Goal: Task Accomplishment & Management: Manage account settings

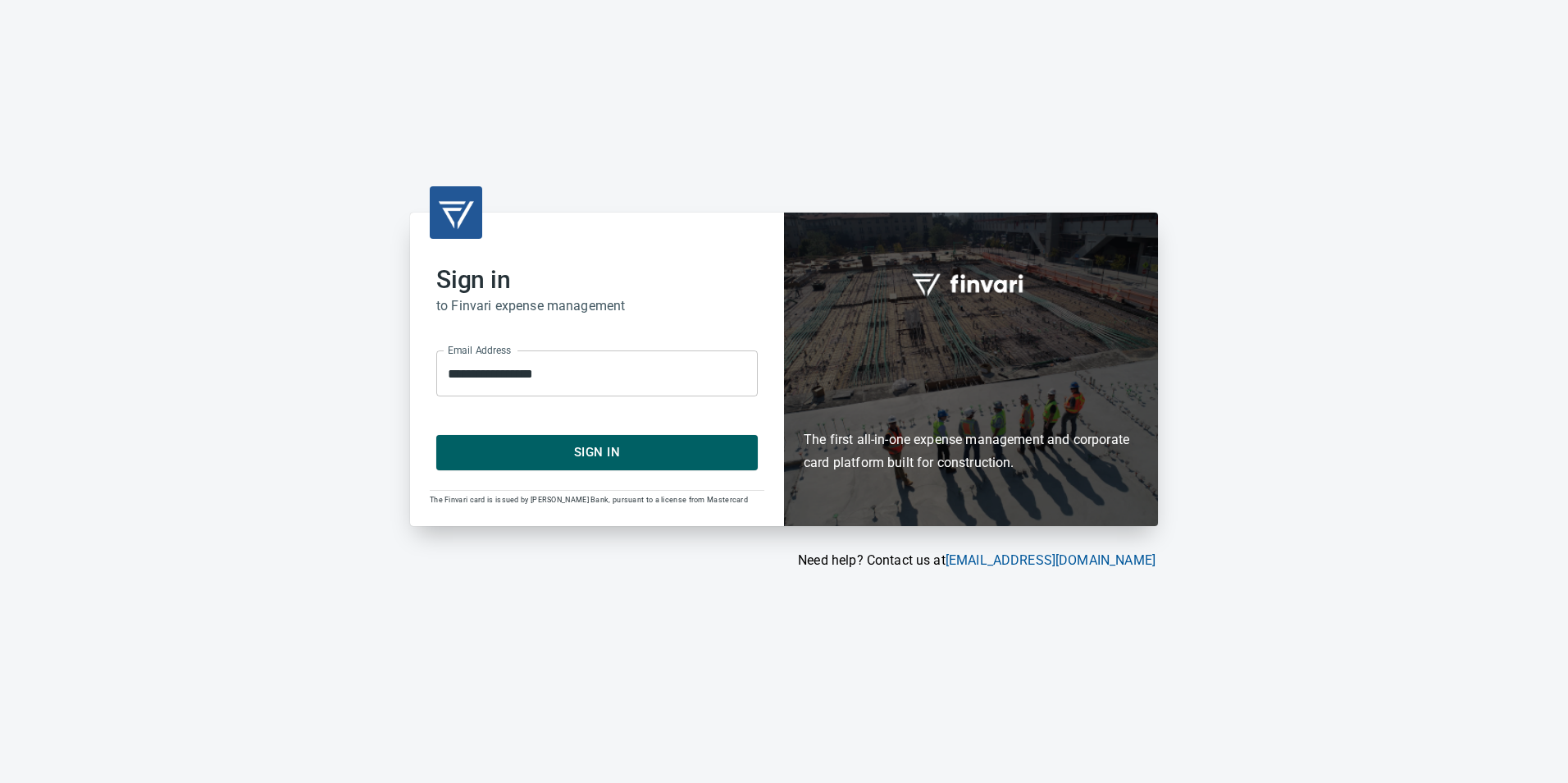
click at [591, 456] on span "Sign In" at bounding box center [597, 452] width 285 height 21
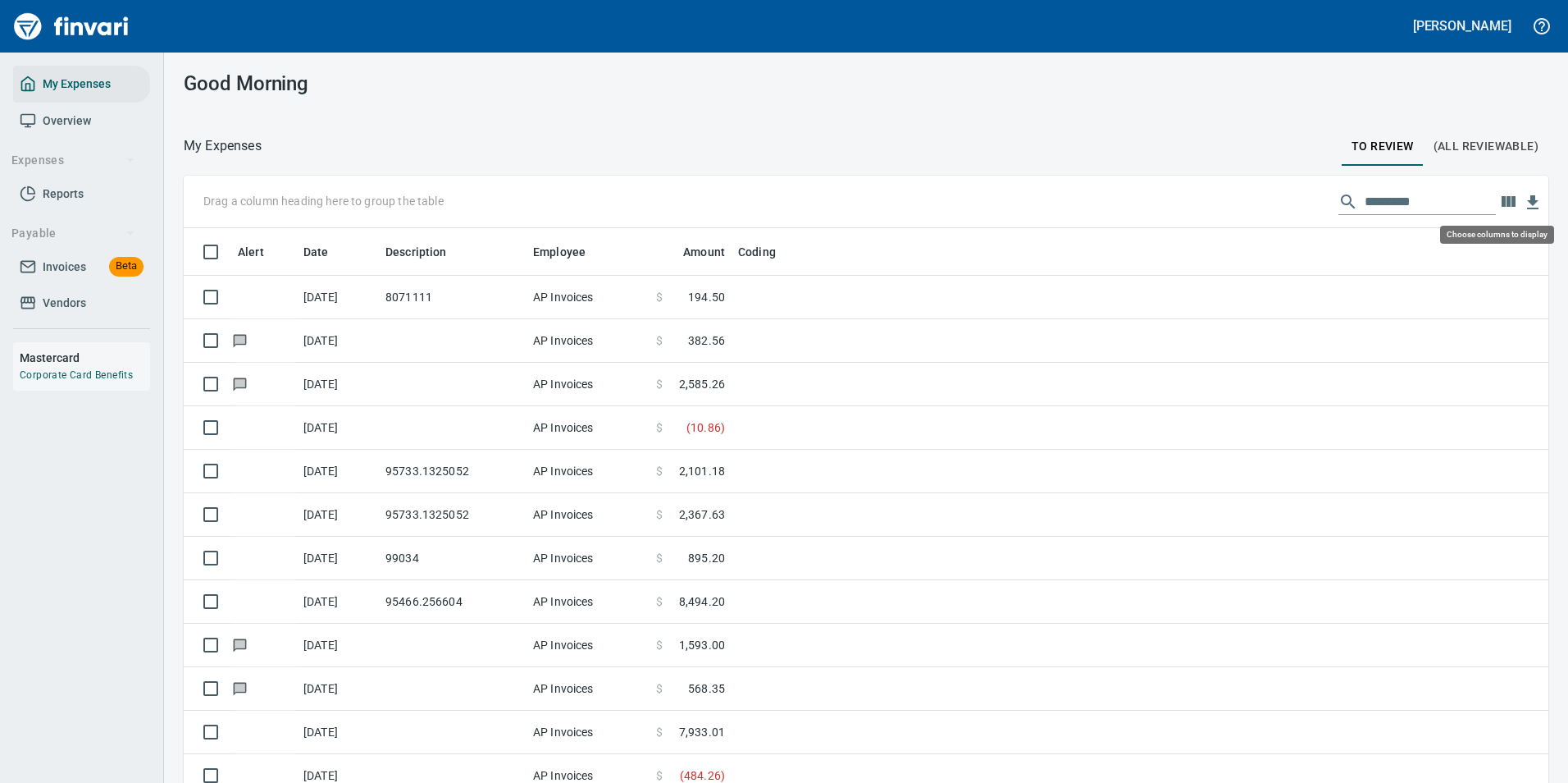
scroll to position [590, 1327]
click at [1502, 203] on icon "button" at bounding box center [1508, 201] width 14 height 11
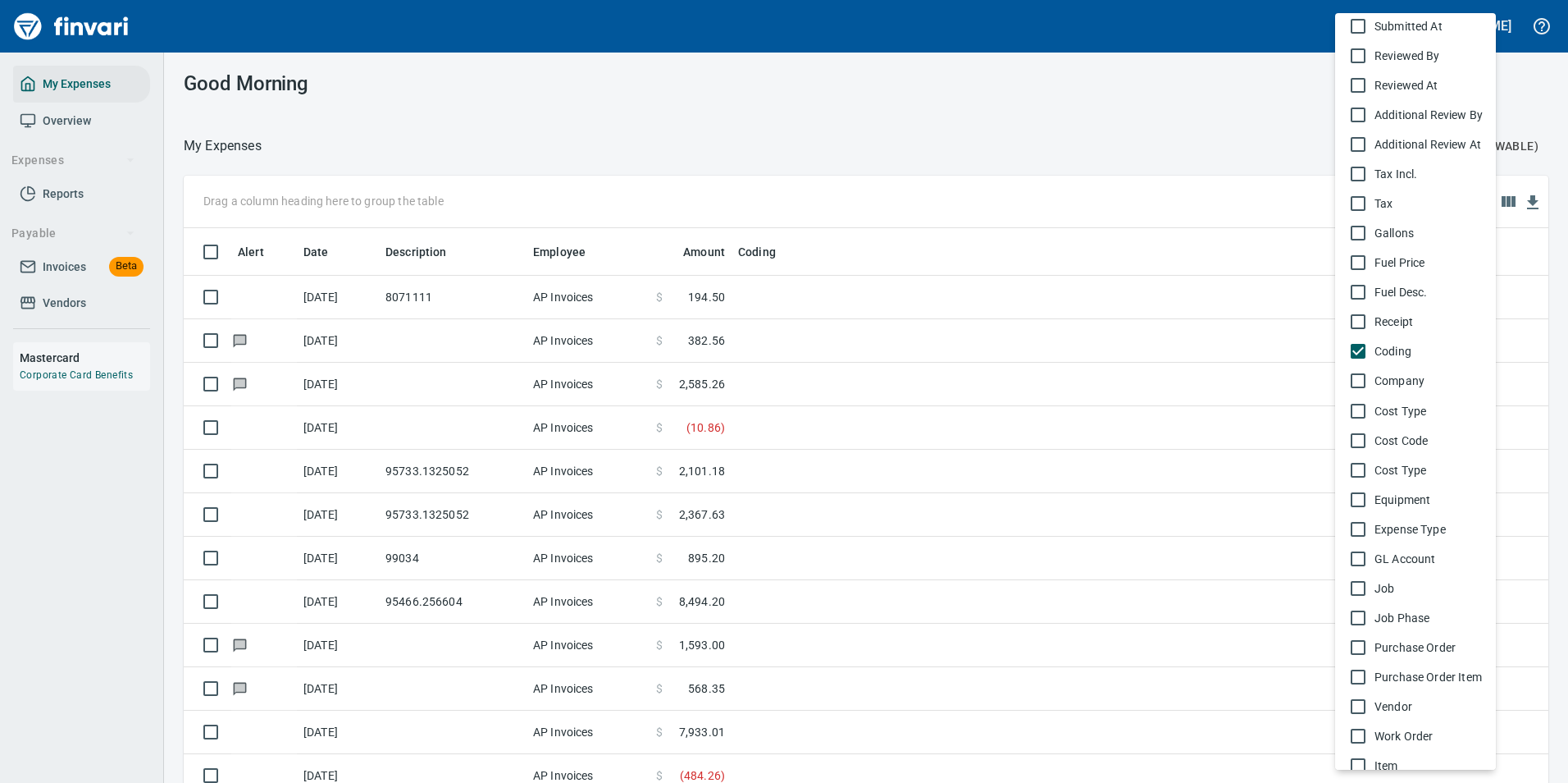
scroll to position [646, 0]
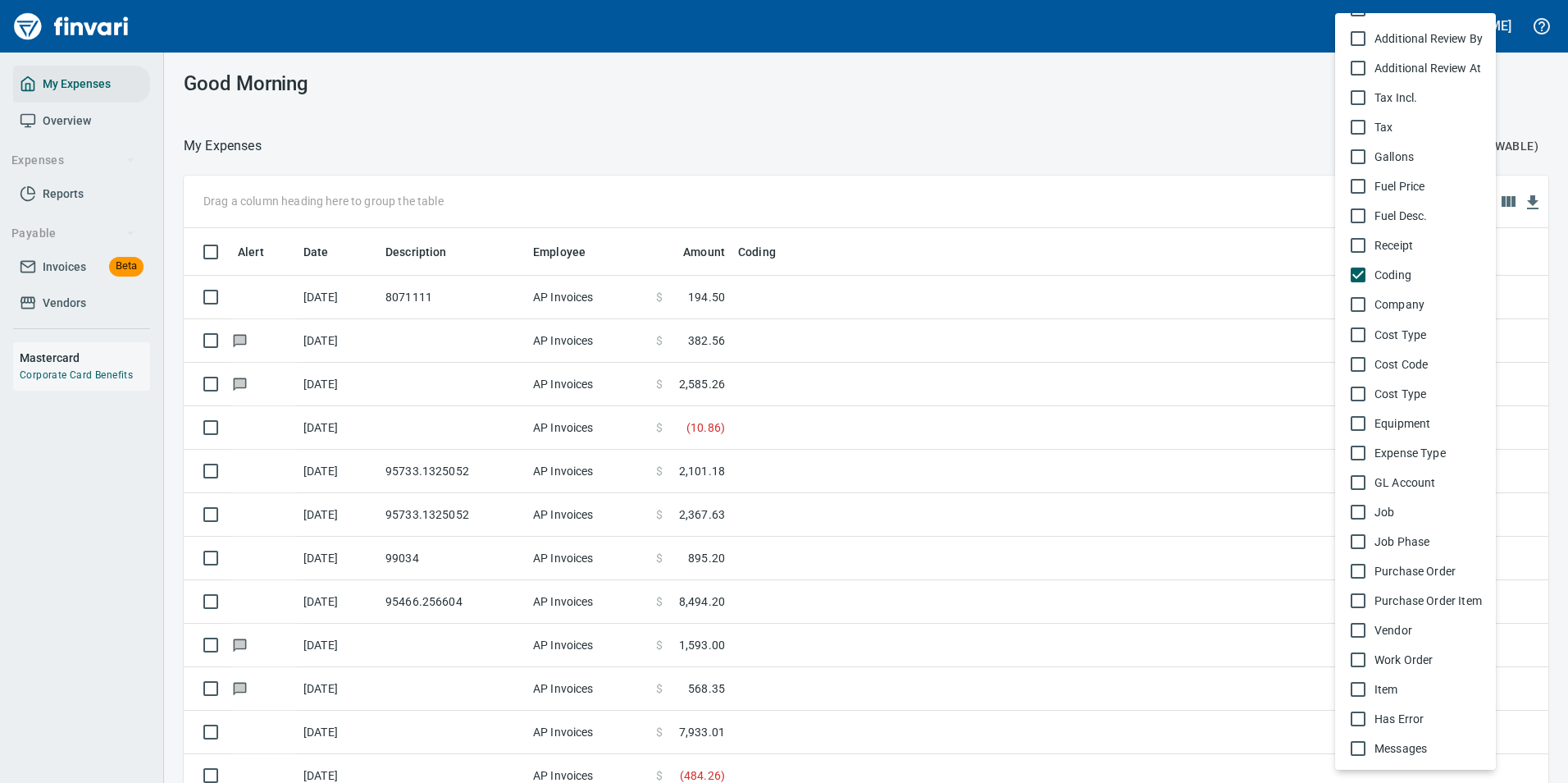
click at [1410, 636] on span "Vendor" at bounding box center [1428, 630] width 108 height 17
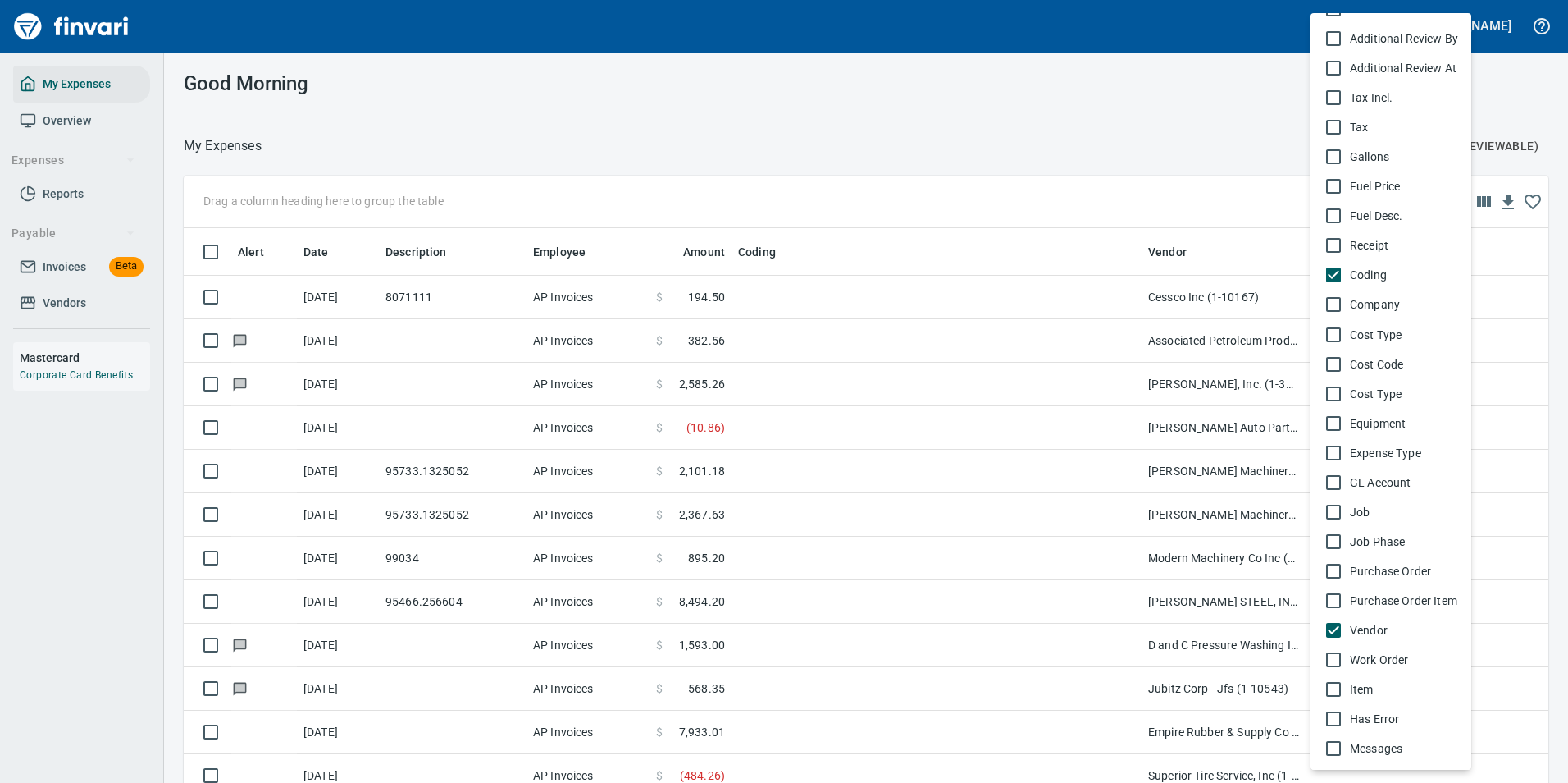
click at [1182, 124] on div at bounding box center [784, 391] width 1568 height 783
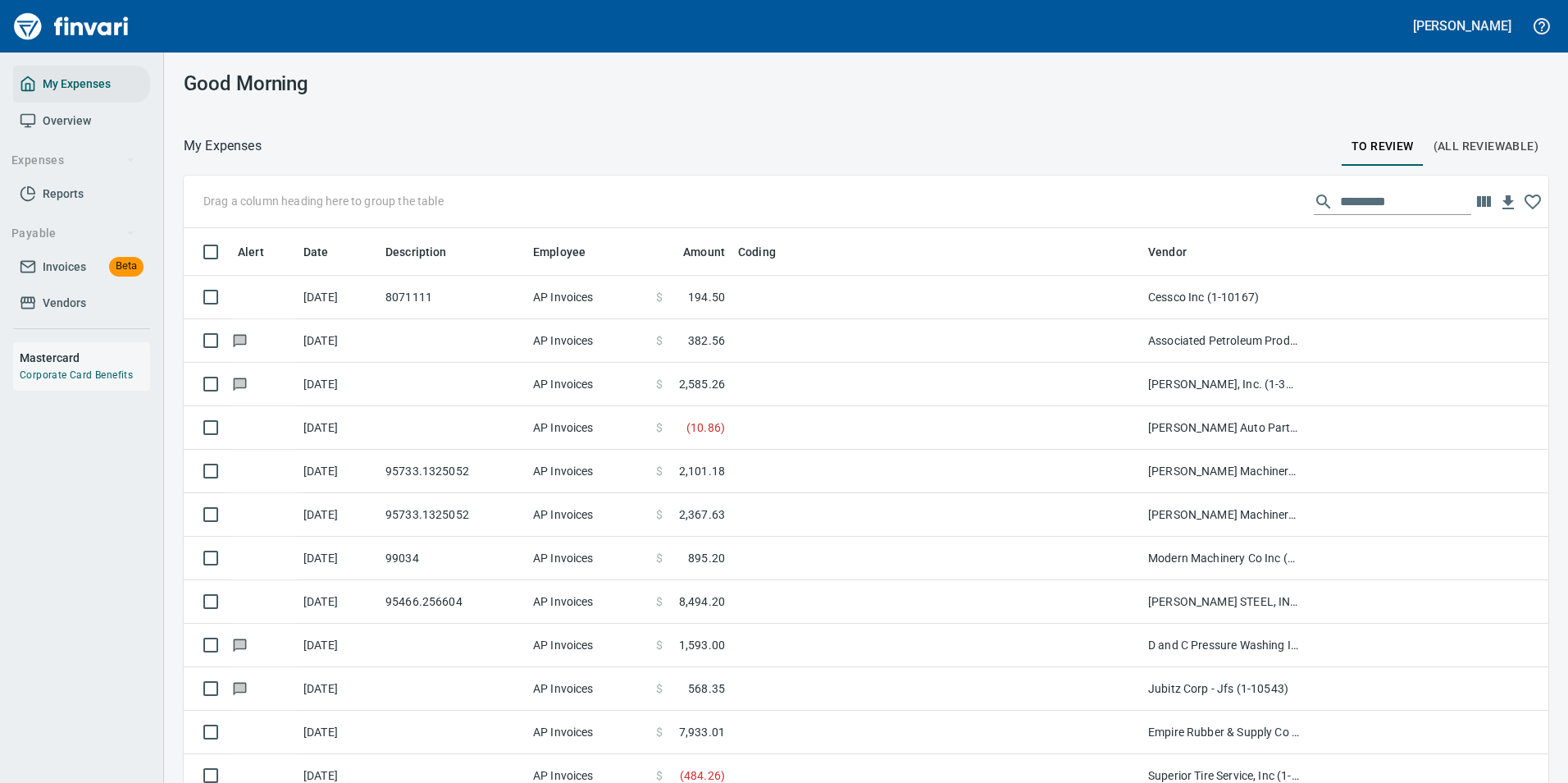
scroll to position [590, 1327]
click at [1526, 204] on icon "button" at bounding box center [1532, 202] width 20 height 20
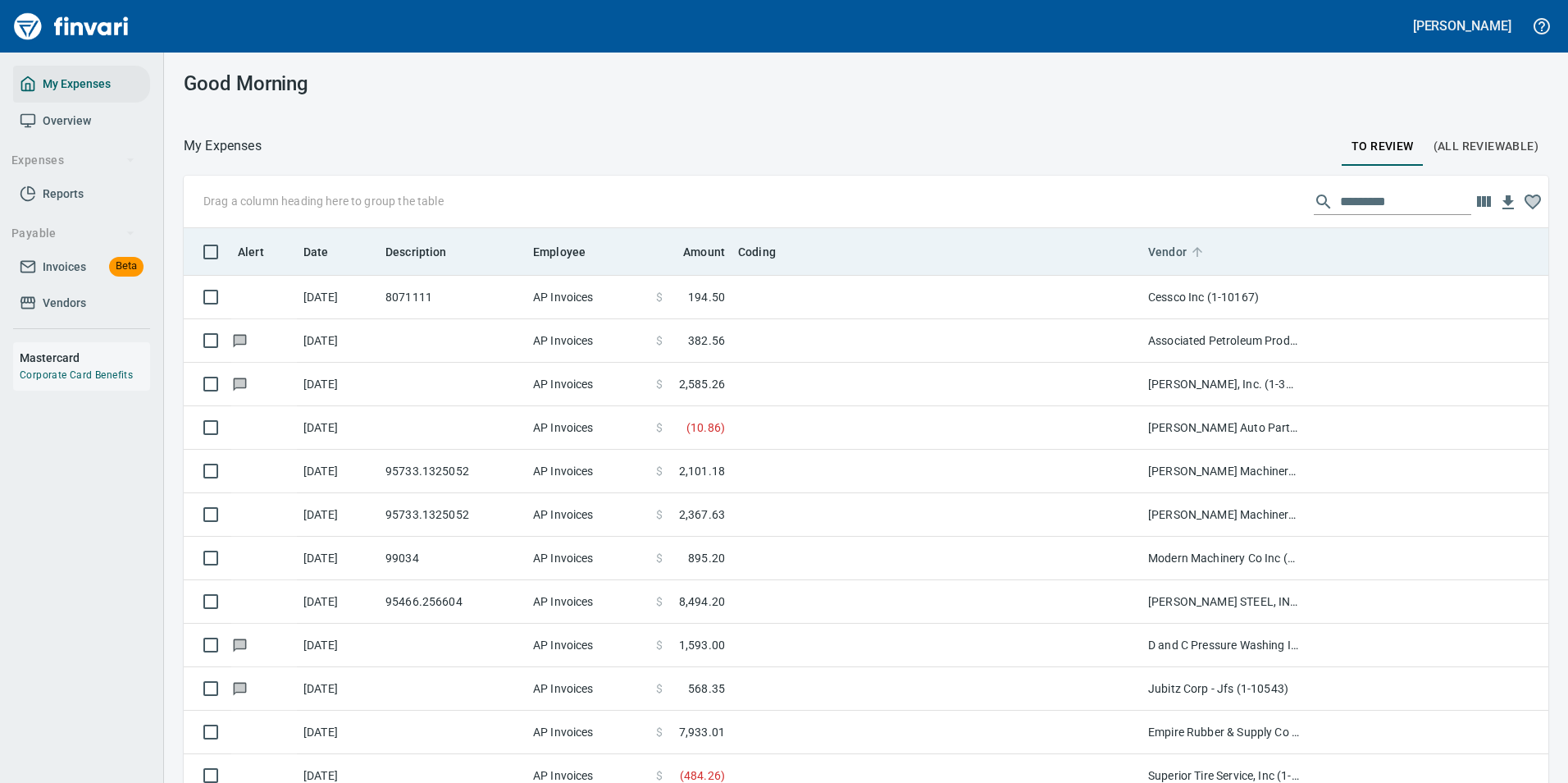
click at [1199, 249] on icon at bounding box center [1198, 252] width 10 height 10
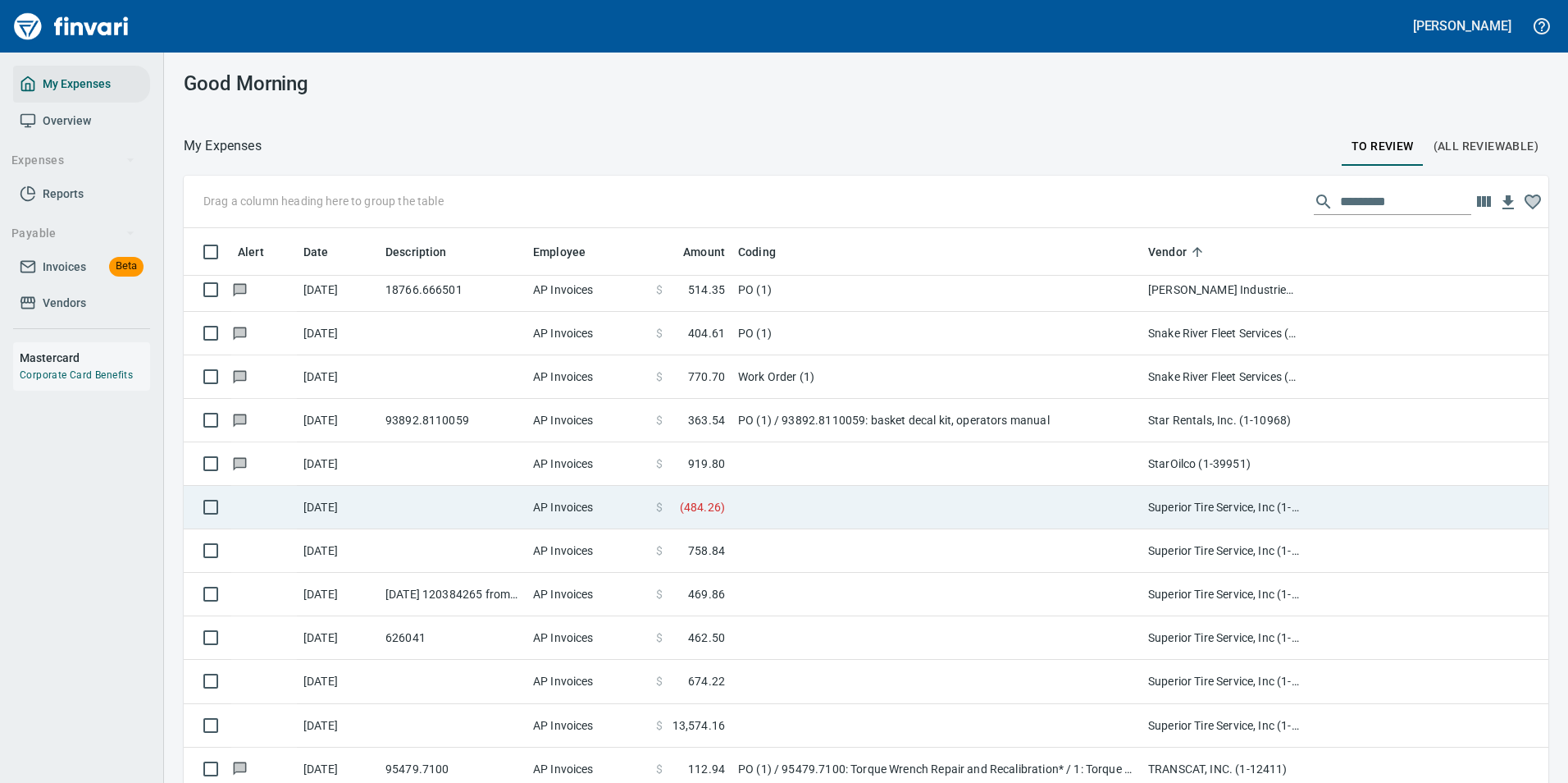
scroll to position [8614, 0]
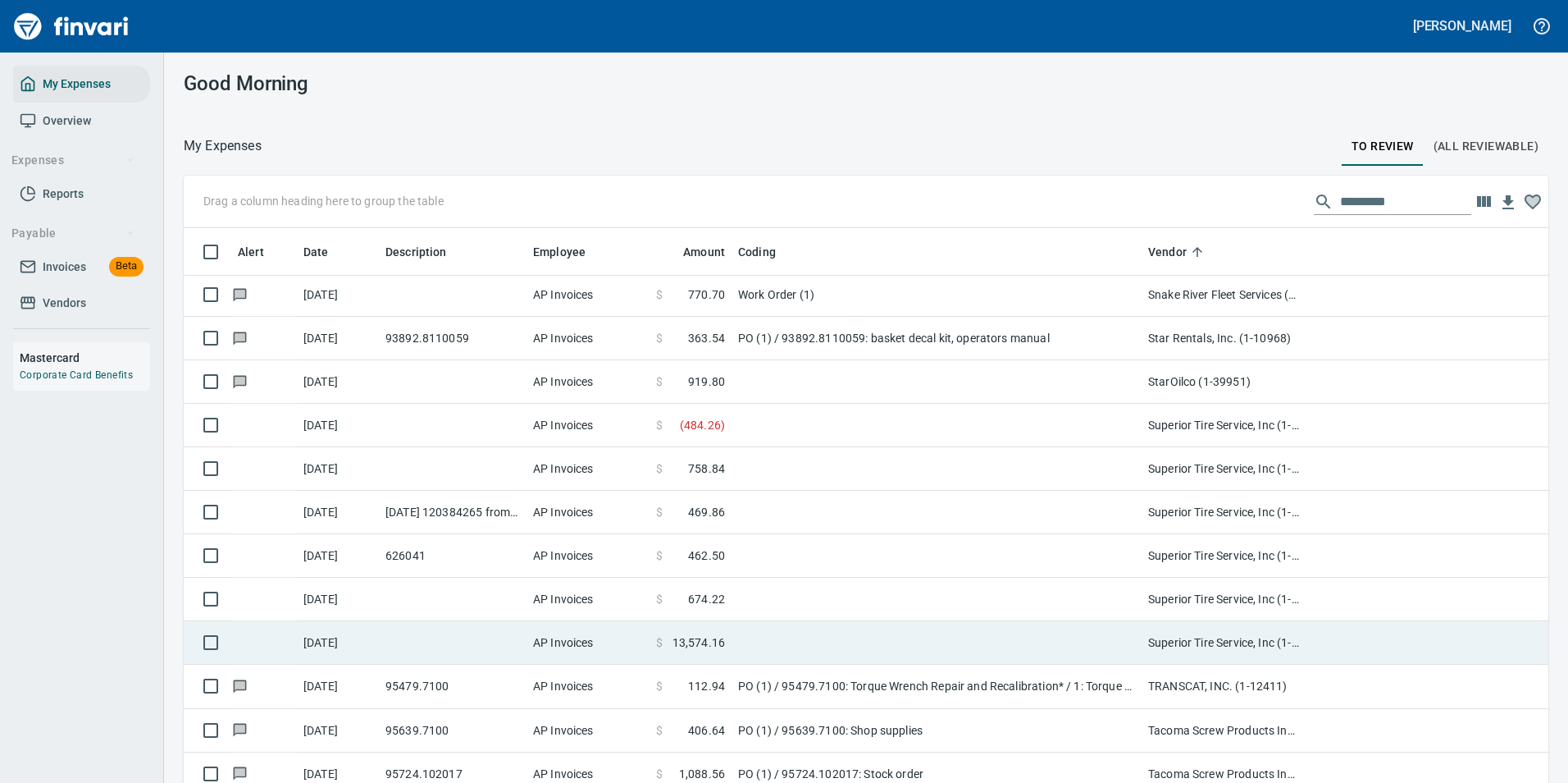
click at [736, 647] on td at bounding box center [937, 642] width 410 height 44
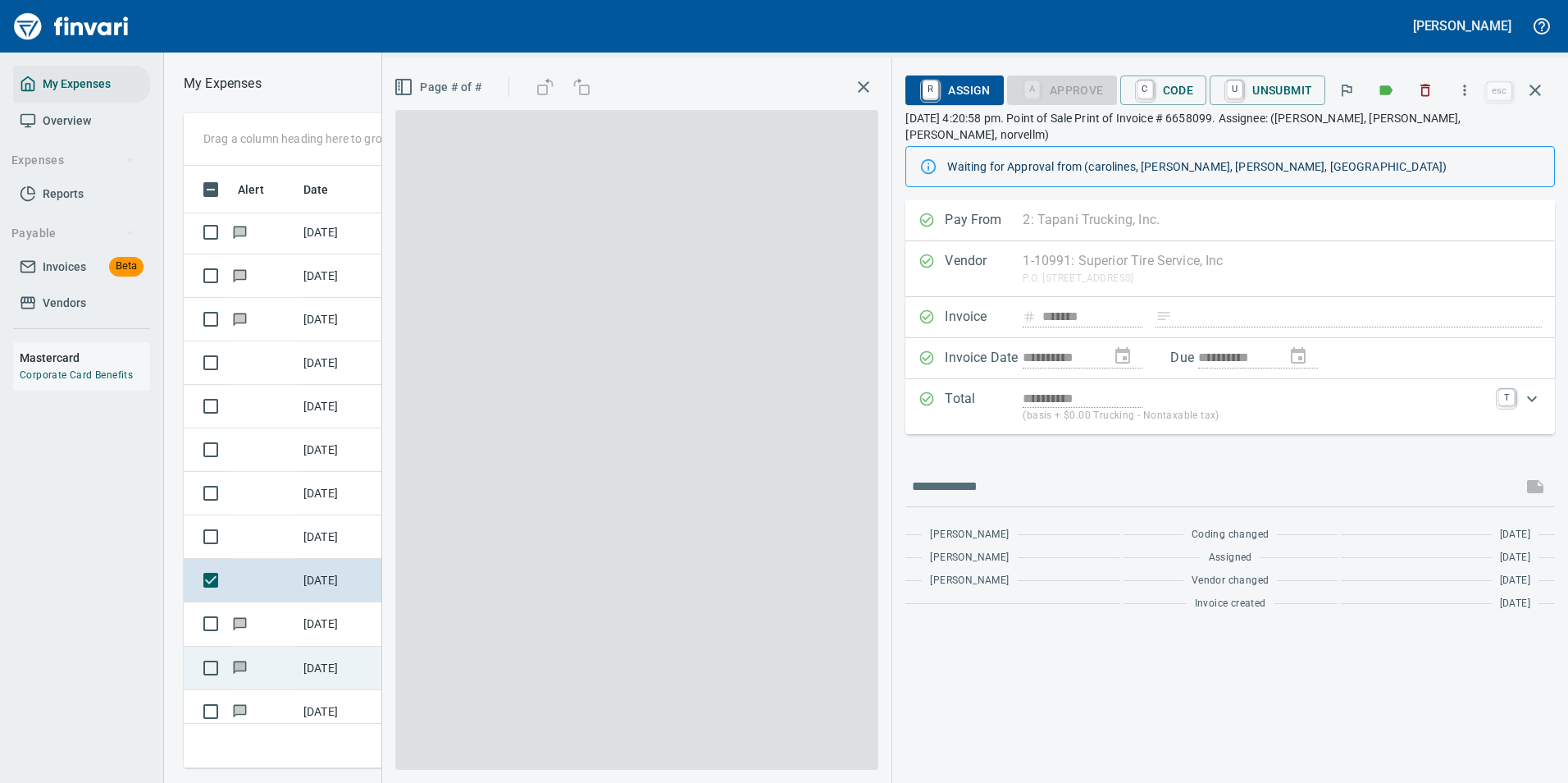
scroll to position [577, 930]
